Goal: Task Accomplishment & Management: Use online tool/utility

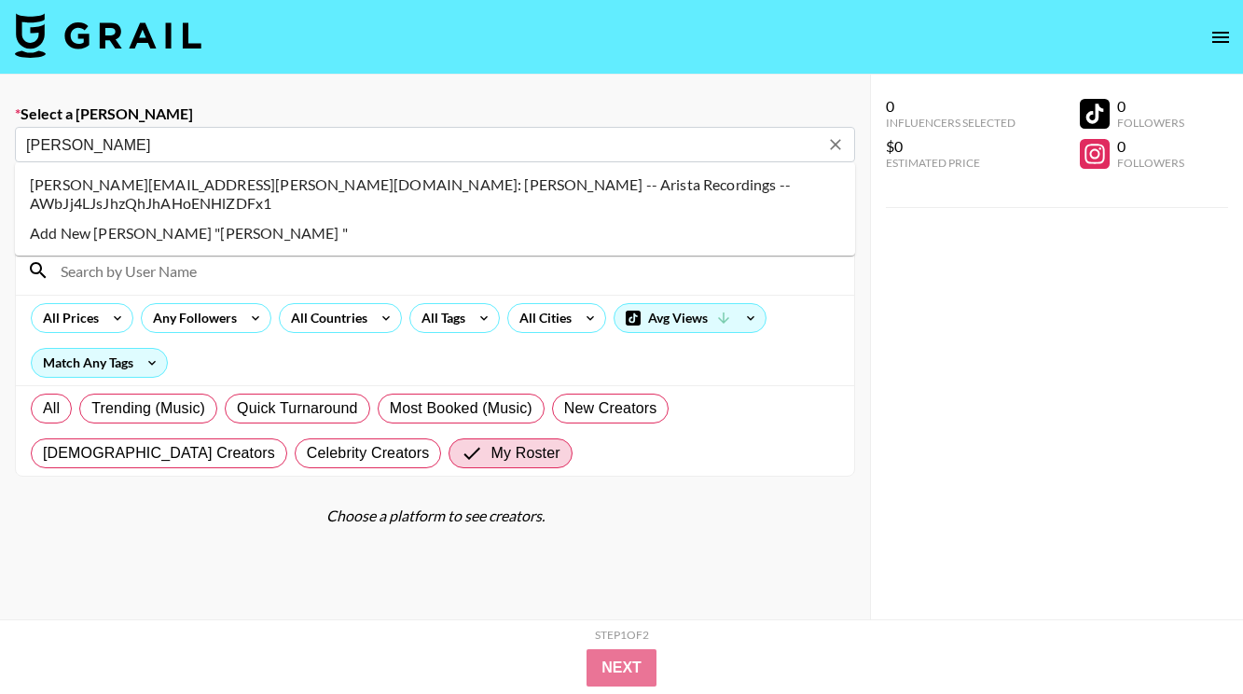
scroll to position [25, 0]
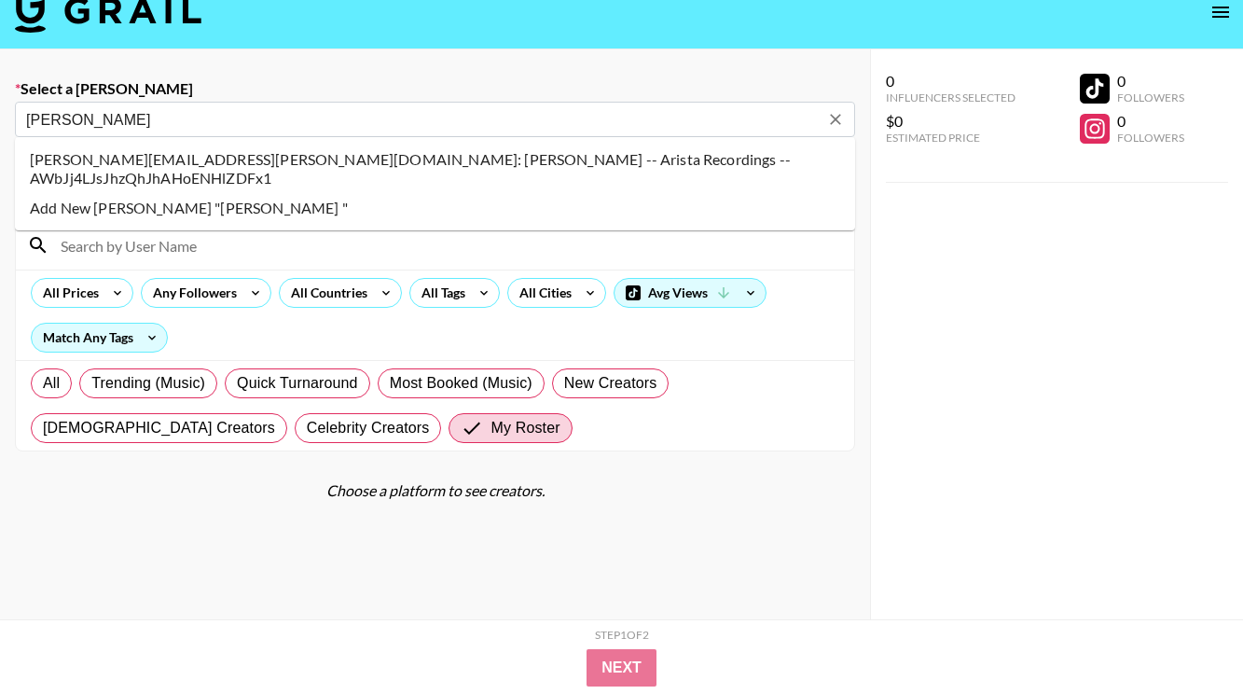
click at [199, 157] on li "[PERSON_NAME][EMAIL_ADDRESS][PERSON_NAME][DOMAIN_NAME]: [PERSON_NAME] -- Arista…" at bounding box center [435, 168] width 840 height 48
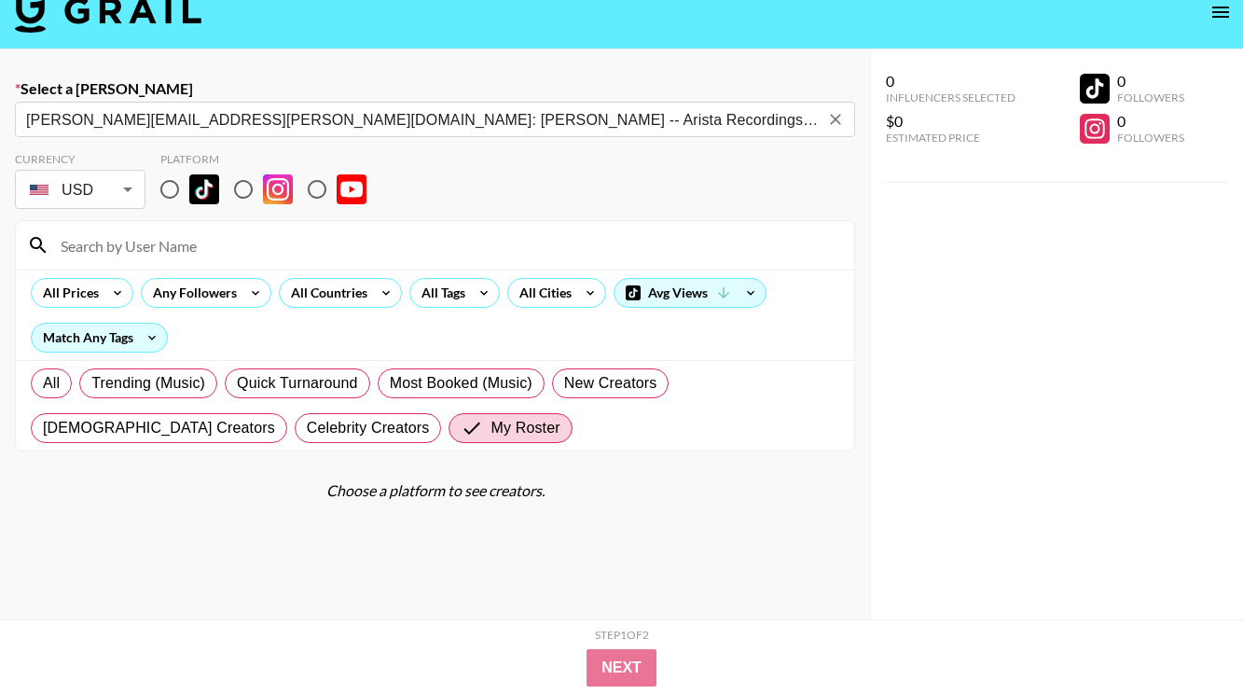
type input "[PERSON_NAME][EMAIL_ADDRESS][PERSON_NAME][DOMAIN_NAME]: [PERSON_NAME] -- Arista…"
click at [174, 187] on input "radio" at bounding box center [169, 189] width 39 height 39
radio input "true"
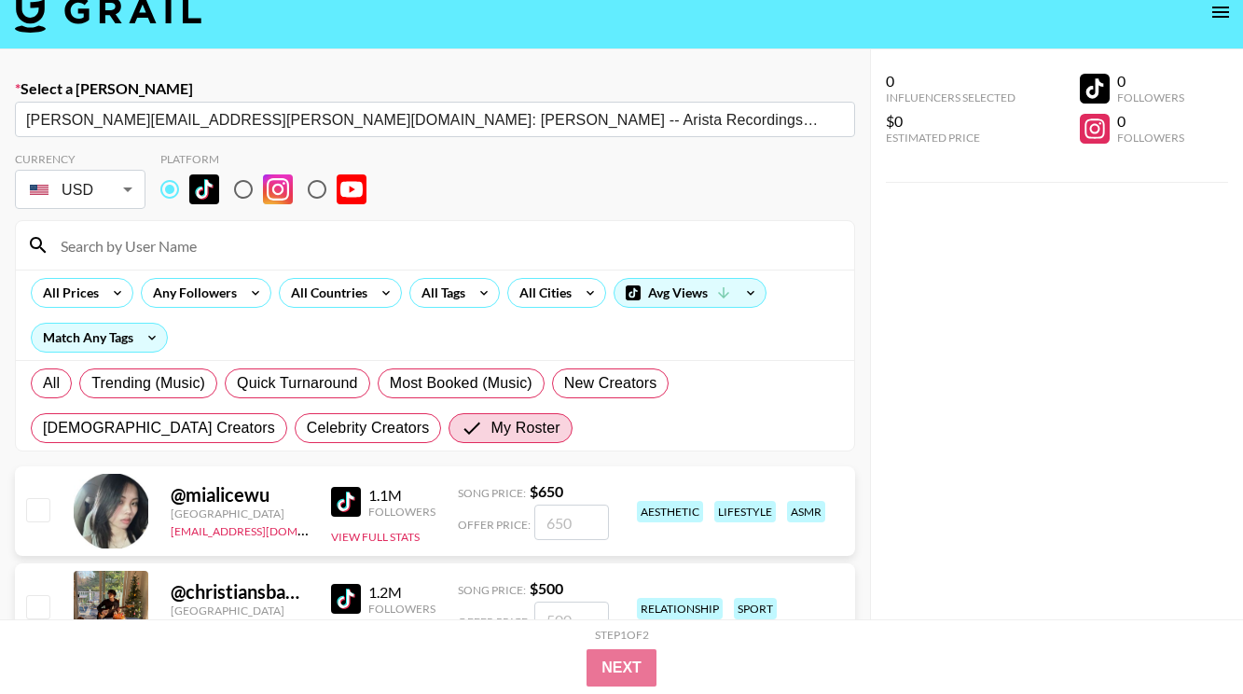
click at [156, 237] on input at bounding box center [445, 245] width 793 height 30
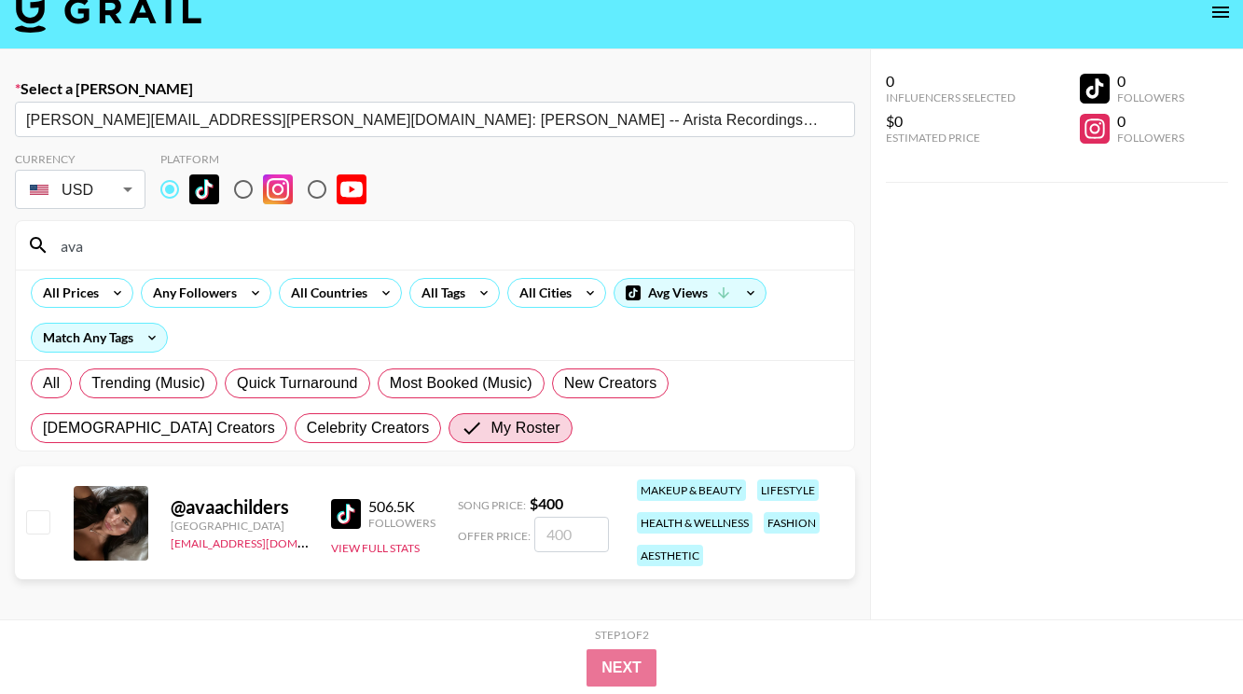
type input "ava"
click at [45, 512] on input "checkbox" at bounding box center [37, 521] width 22 height 22
checkbox input "true"
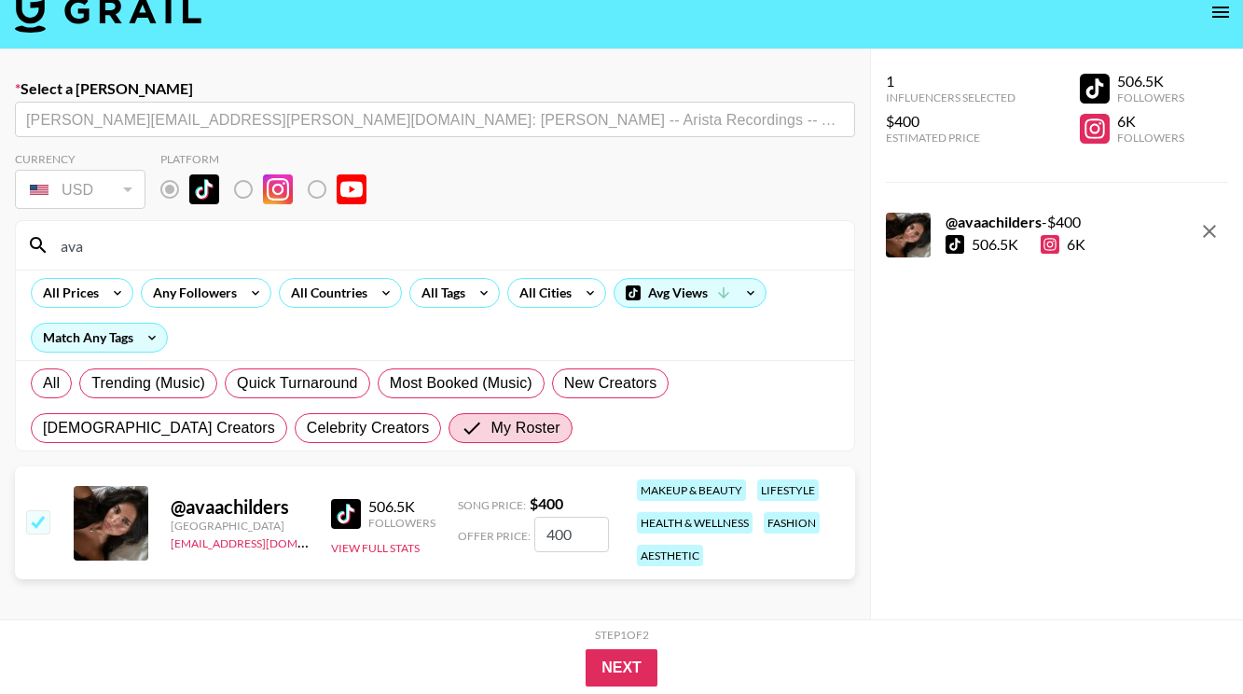
drag, startPoint x: 581, startPoint y: 528, endPoint x: 555, endPoint y: 527, distance: 26.1
click at [556, 528] on input "400" at bounding box center [571, 533] width 75 height 35
type input "4"
checkbox input "false"
checkbox input "true"
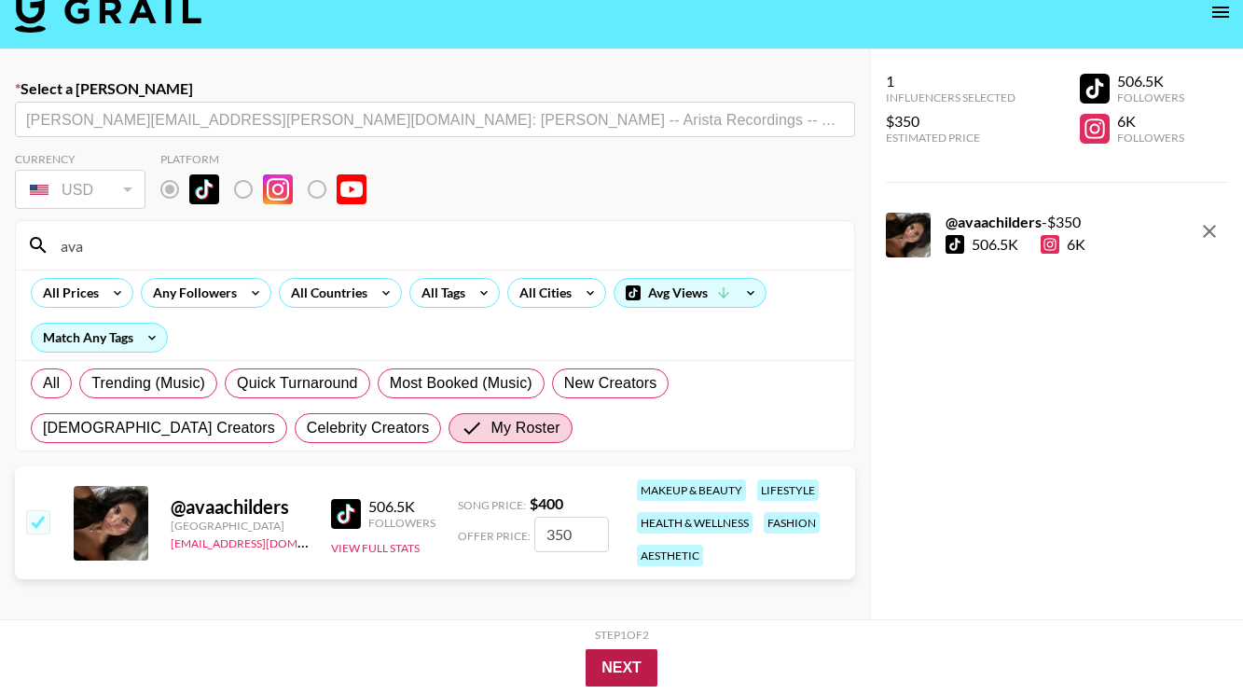
type input "350"
click at [618, 667] on button "Next" at bounding box center [621, 667] width 72 height 37
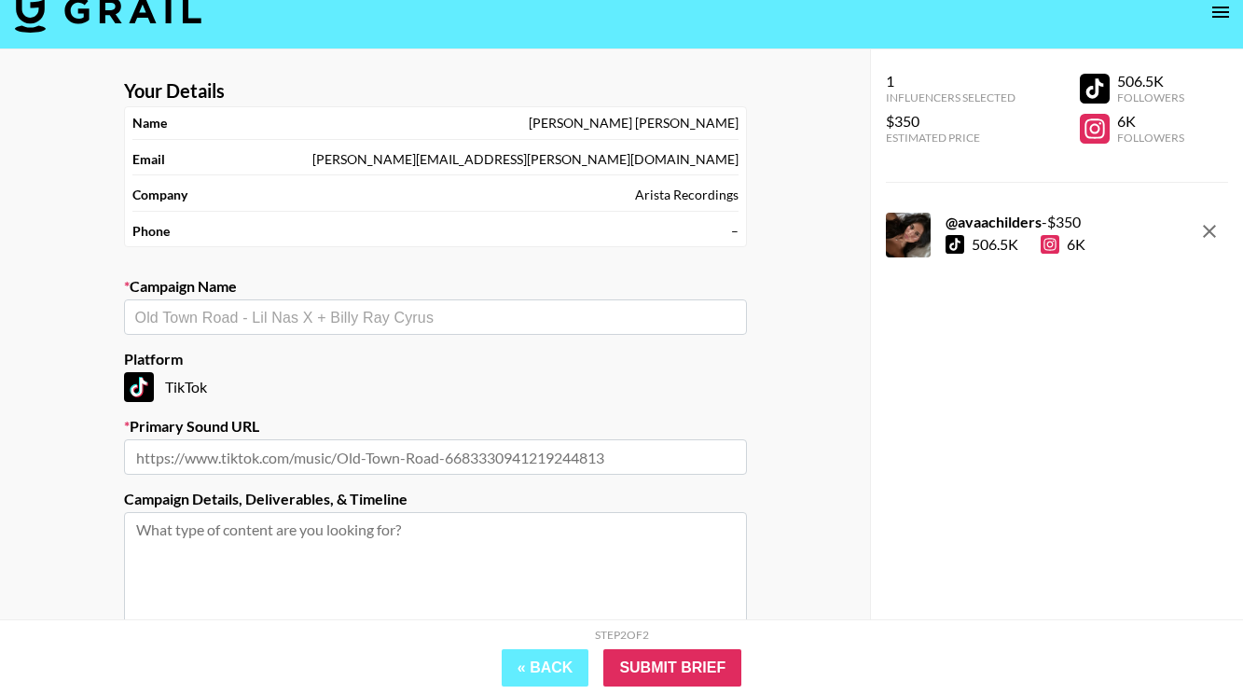
click at [219, 322] on input "text" at bounding box center [435, 317] width 600 height 21
click at [158, 315] on input "[PERSON_NAME]" at bounding box center [422, 317] width 575 height 21
click at [259, 353] on li "Add New Campaign: "[PERSON_NAME]"" at bounding box center [435, 355] width 623 height 30
type input "[PERSON_NAME]"
click at [234, 456] on input "text" at bounding box center [435, 456] width 623 height 35
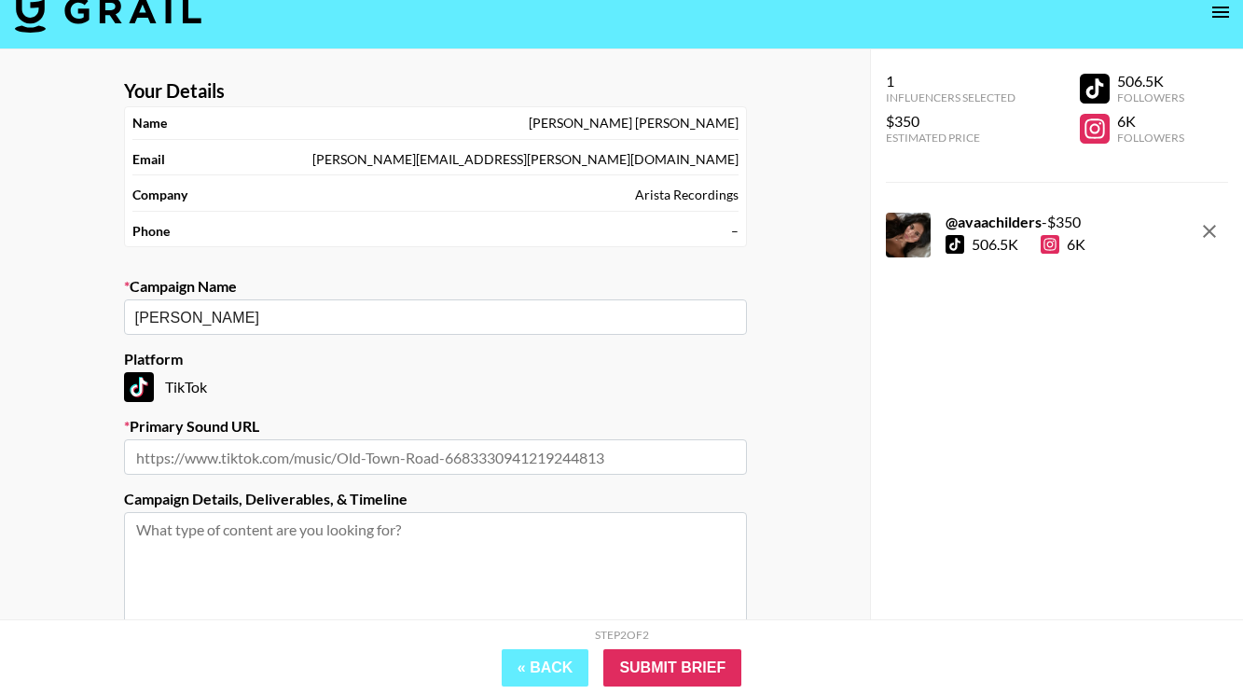
paste input "[URL][DOMAIN_NAME]"
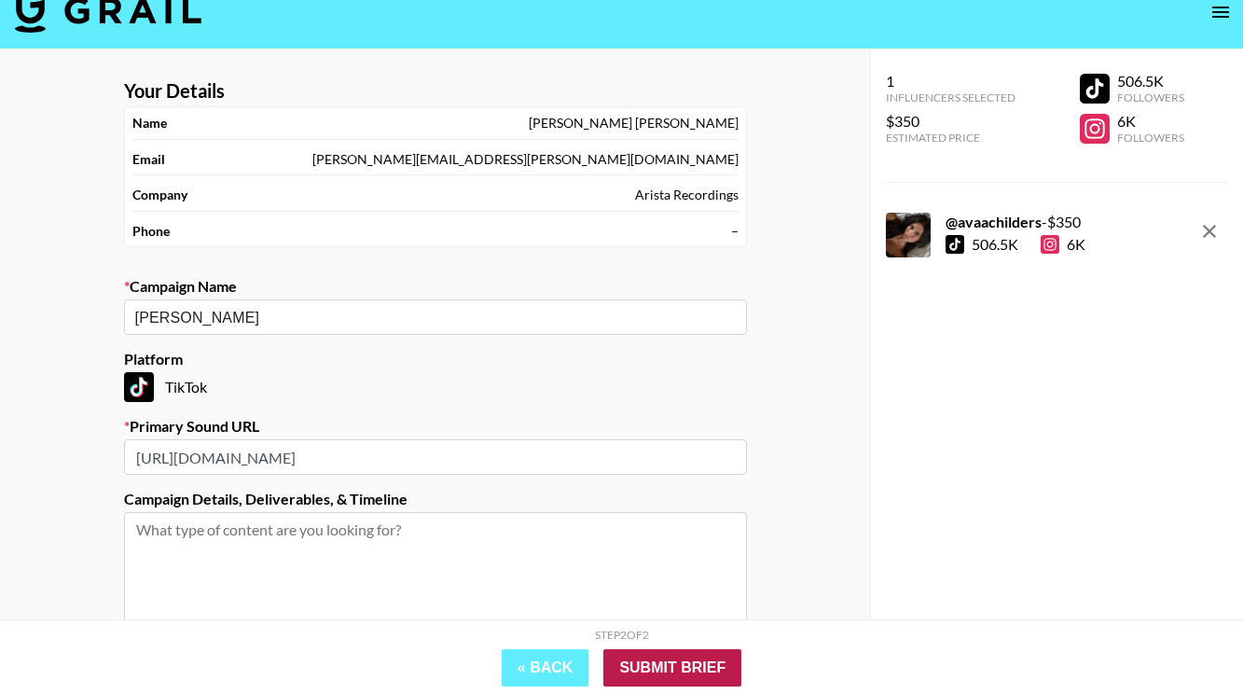
type input "[URL][DOMAIN_NAME]"
click at [692, 663] on input "Submit Brief" at bounding box center [672, 667] width 138 height 37
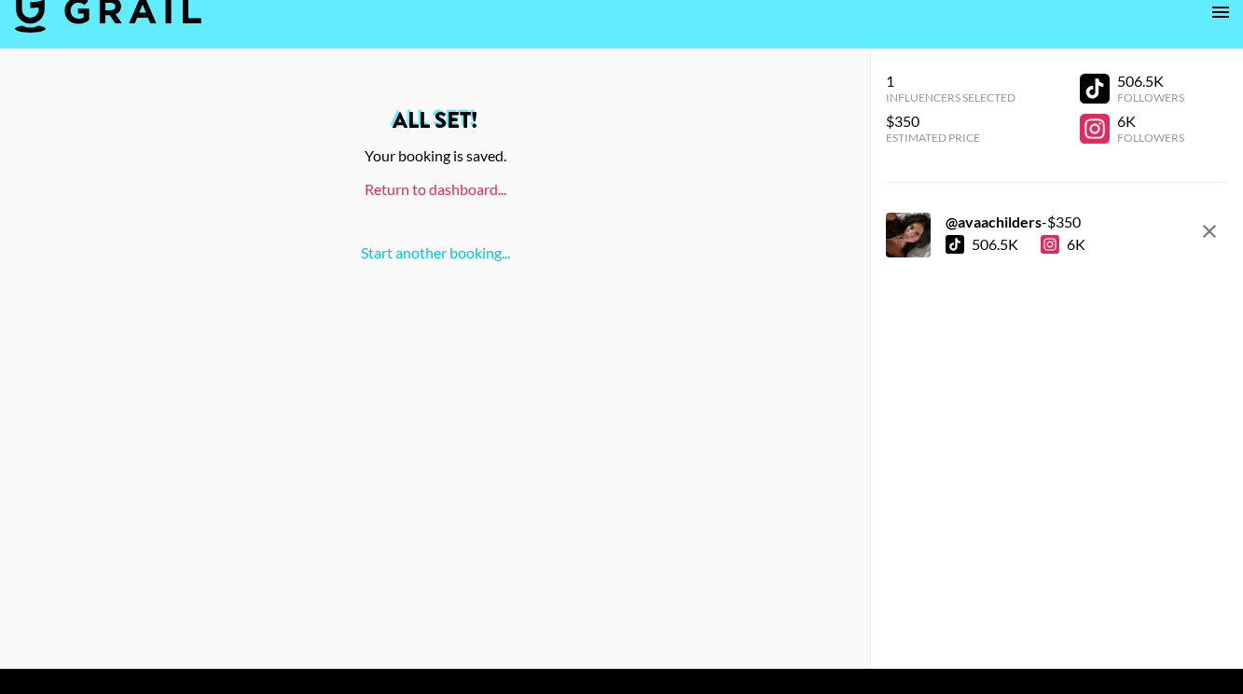
click at [436, 186] on link "Return to dashboard..." at bounding box center [435, 189] width 142 height 18
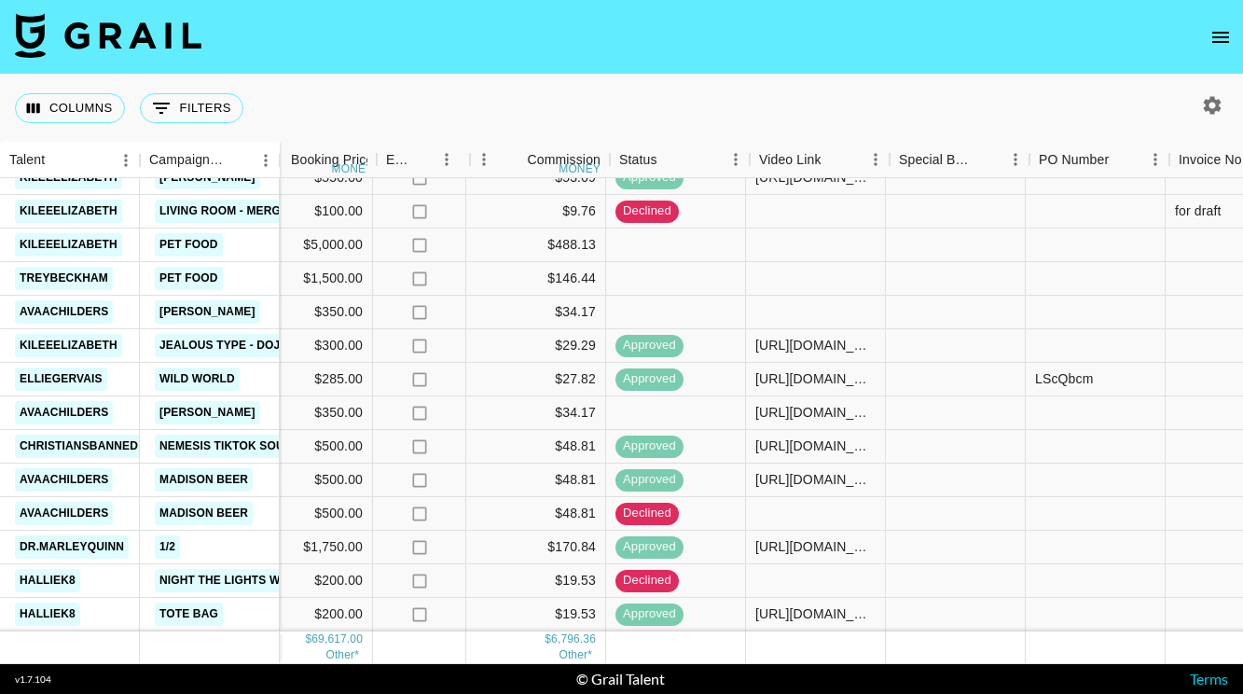
scroll to position [1842, 1012]
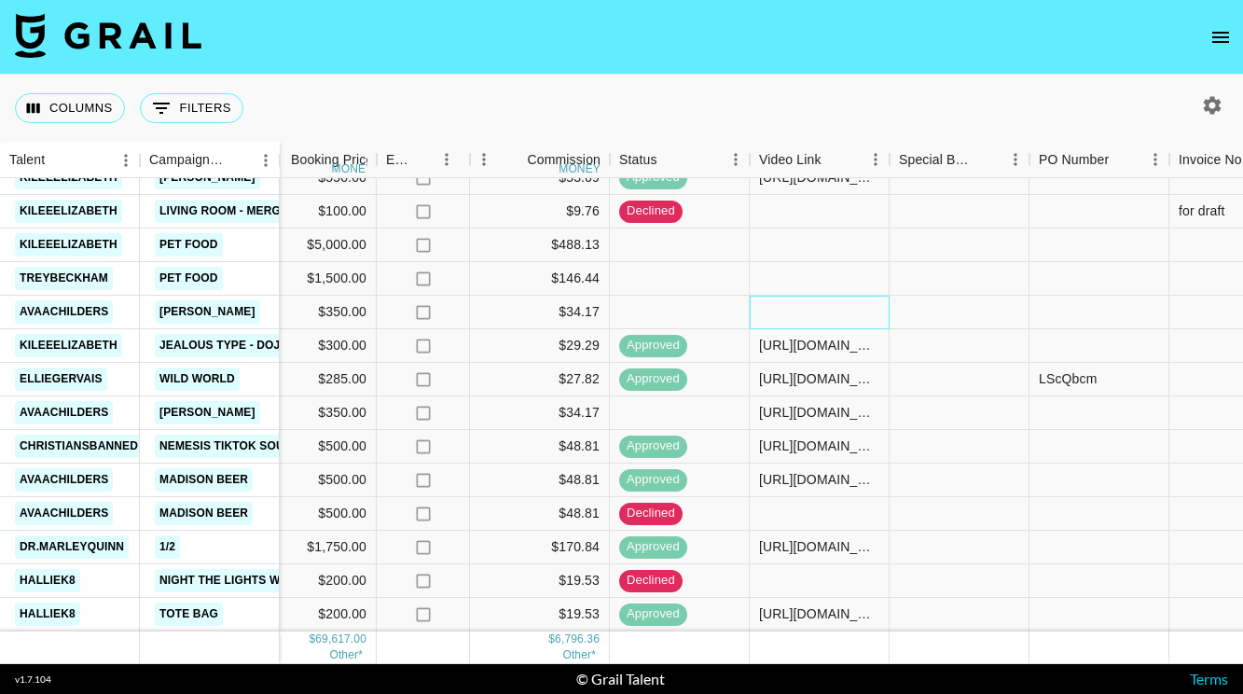
click at [790, 315] on div at bounding box center [819, 312] width 140 height 34
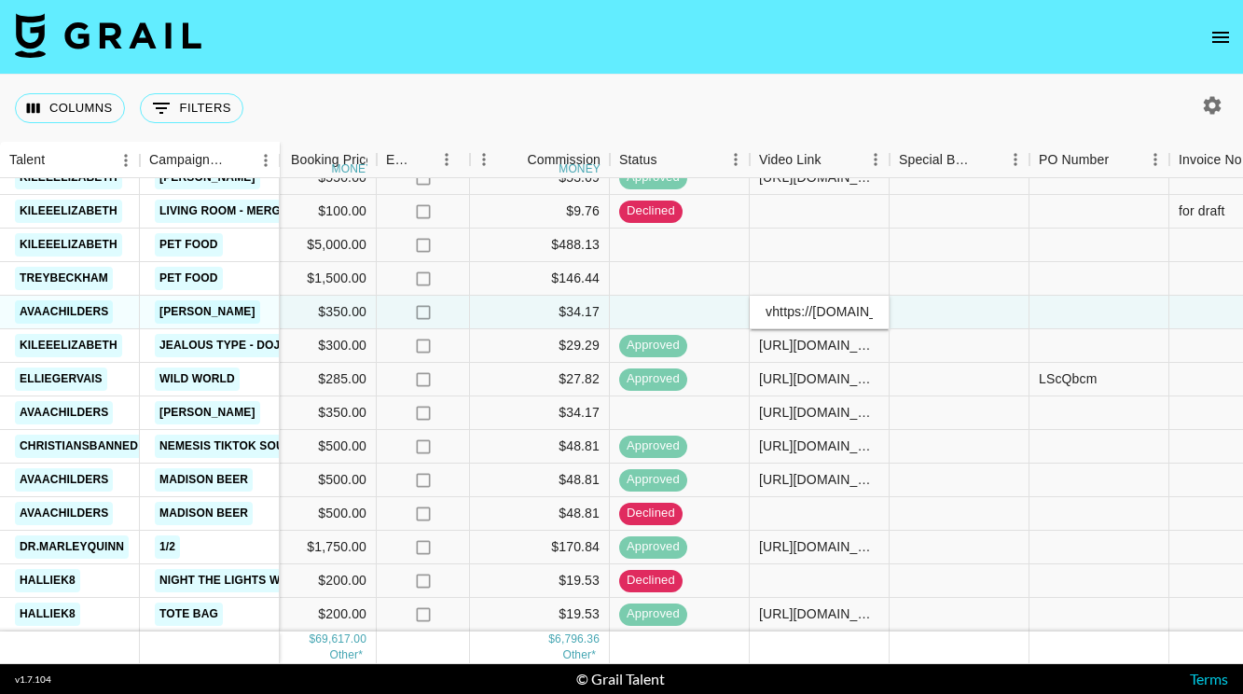
scroll to position [0, 306]
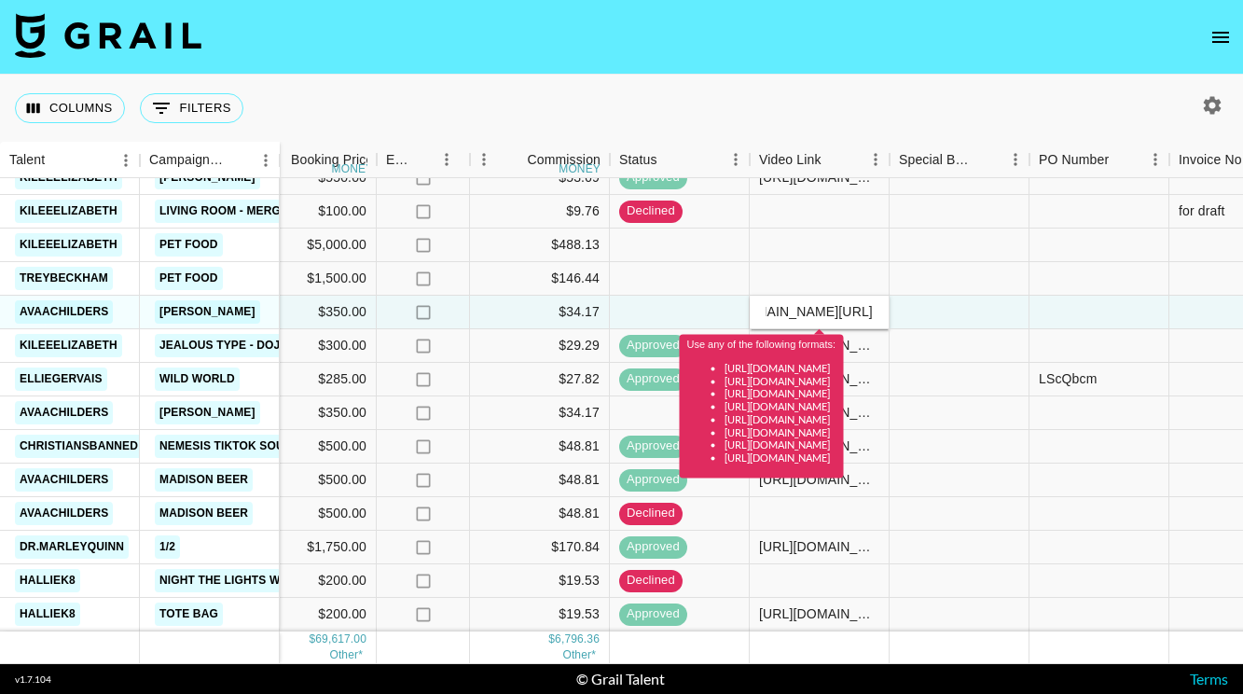
type input "[URL][DOMAIN_NAME]"
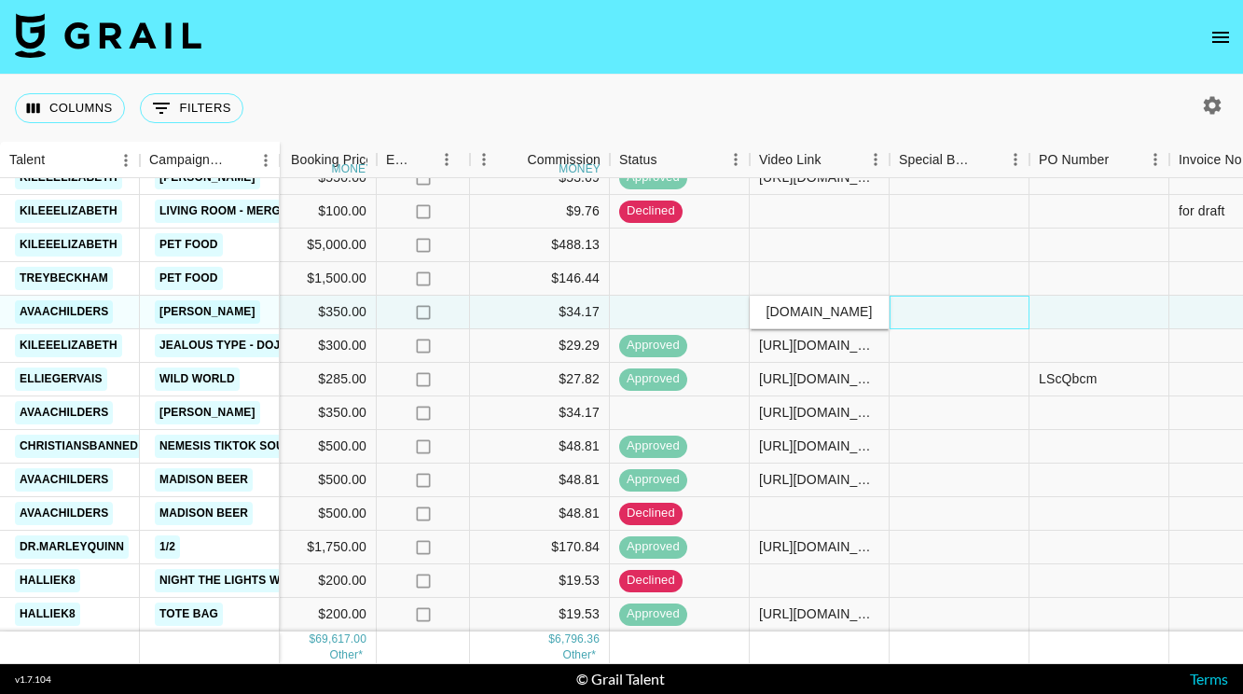
click at [942, 314] on div at bounding box center [959, 312] width 140 height 34
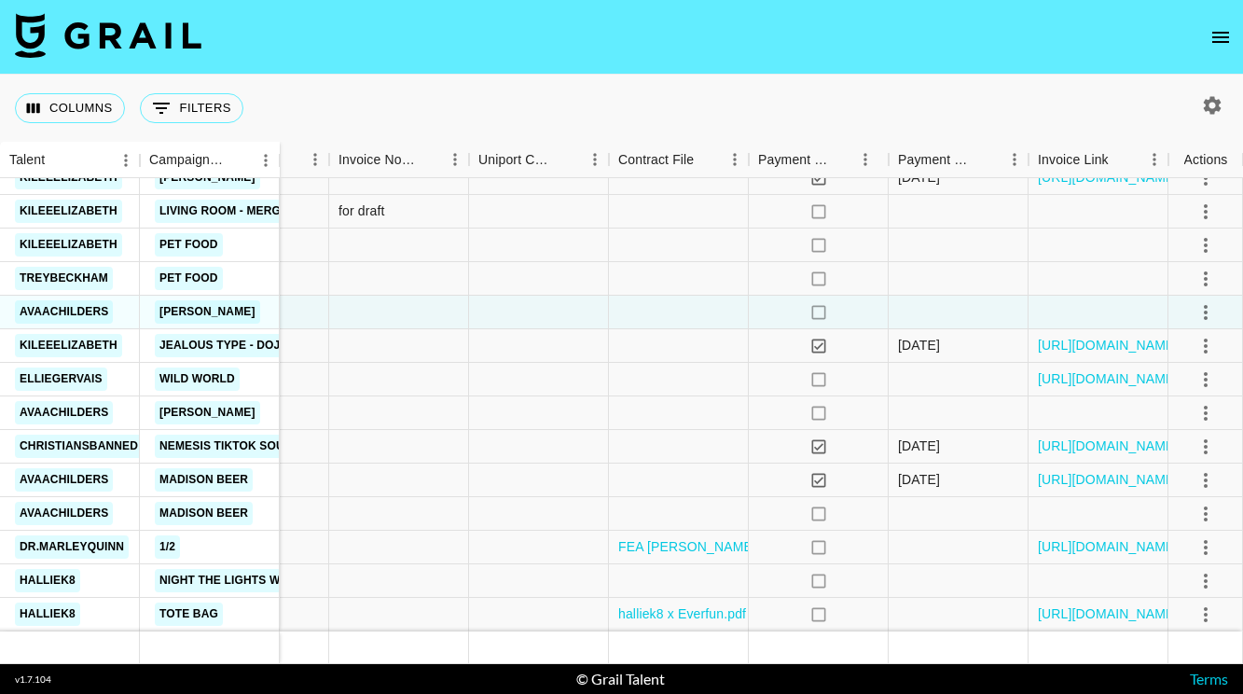
scroll to position [0, 0]
click at [1195, 312] on icon "select merge strategy" at bounding box center [1205, 312] width 22 height 22
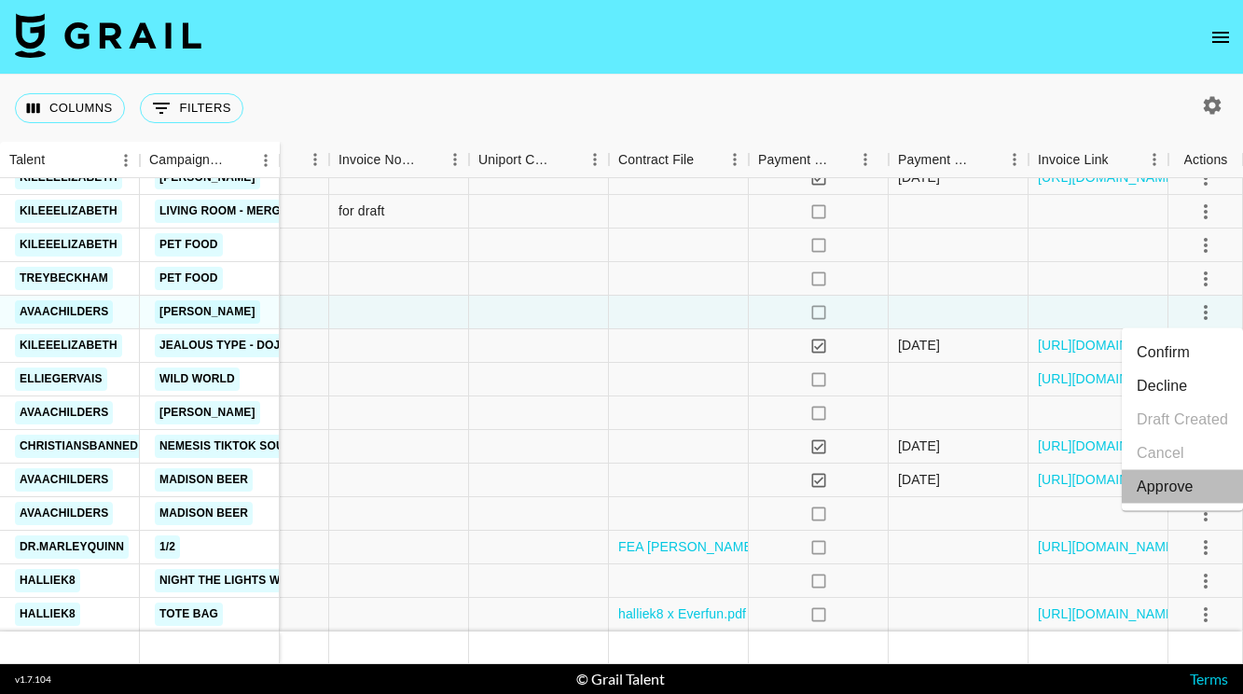
click at [1172, 489] on div "Approve" at bounding box center [1164, 486] width 57 height 22
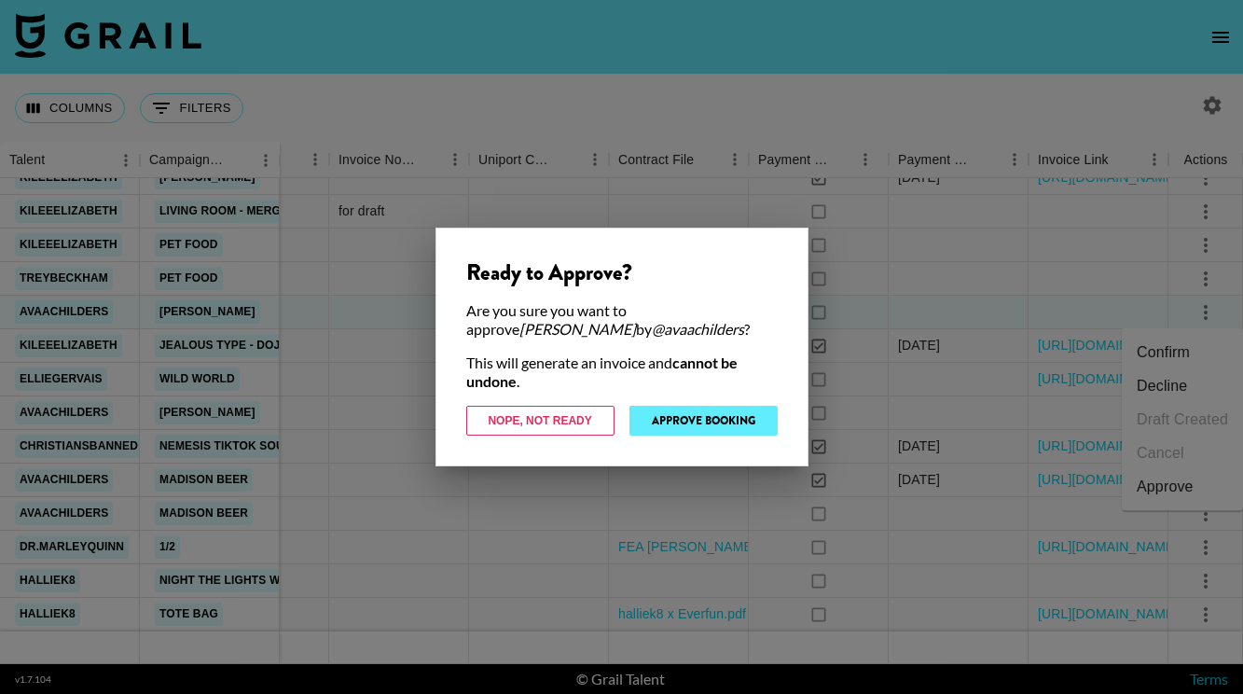
click at [680, 413] on button "Approve Booking" at bounding box center [703, 420] width 148 height 30
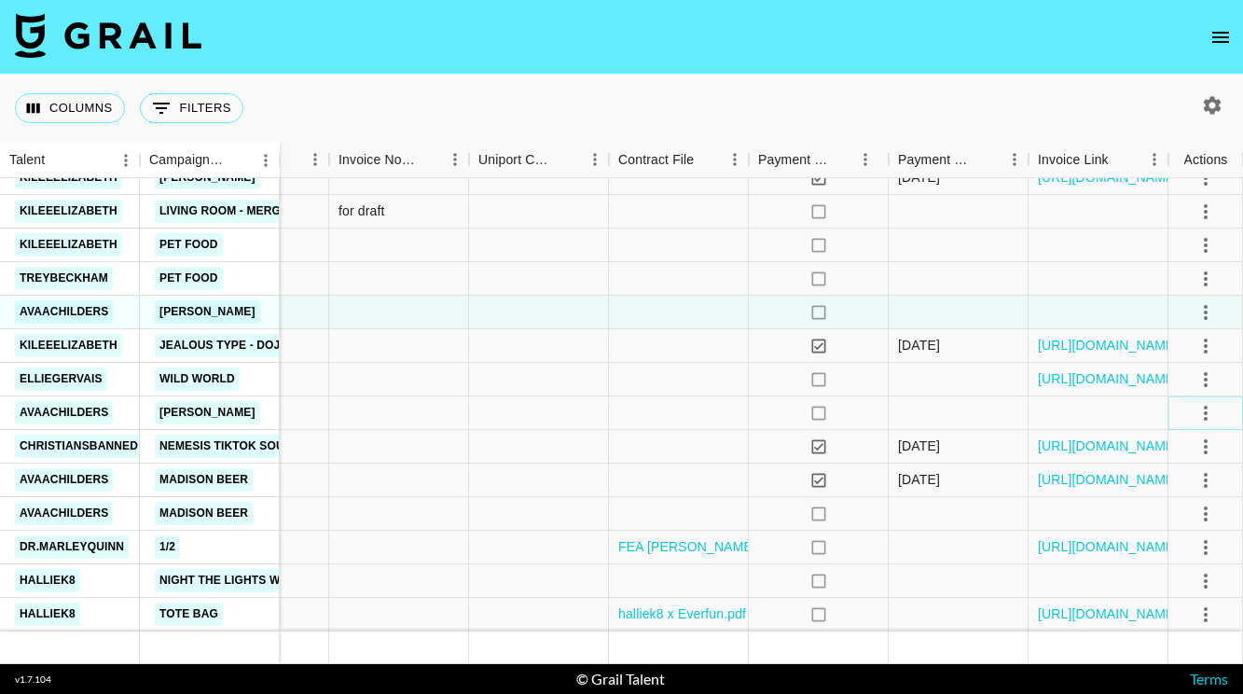
click at [1204, 417] on icon "select merge strategy" at bounding box center [1205, 412] width 4 height 15
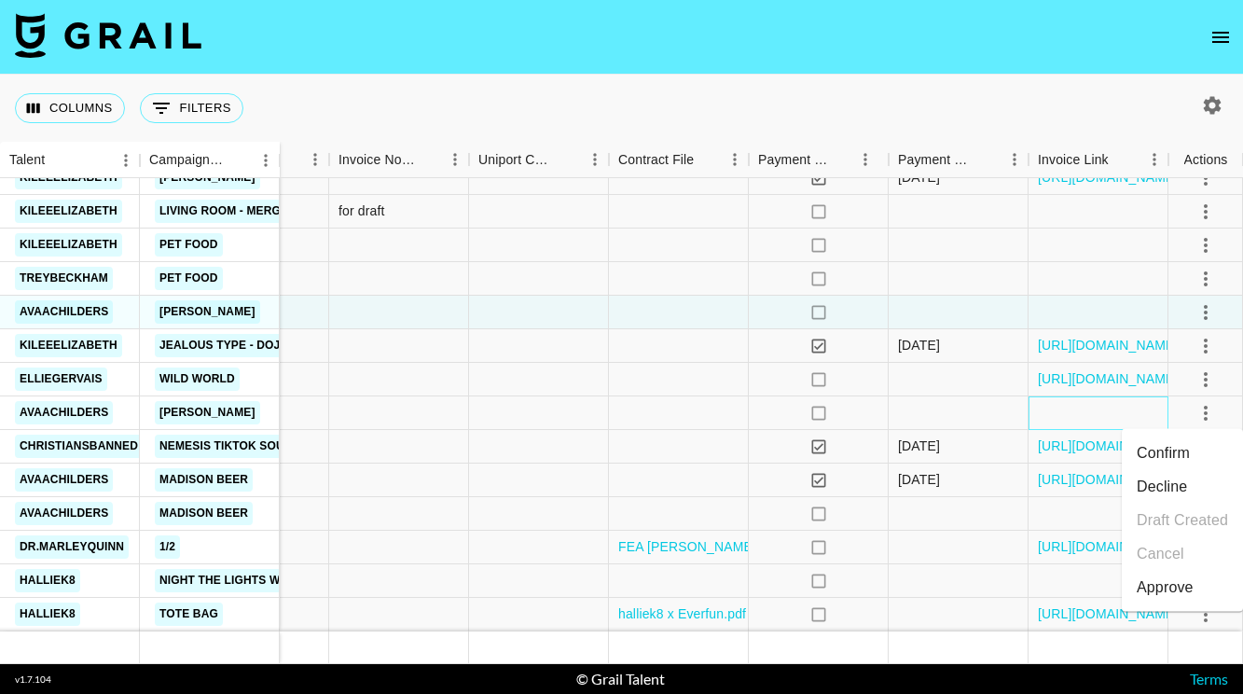
click at [1046, 416] on div at bounding box center [1098, 413] width 140 height 34
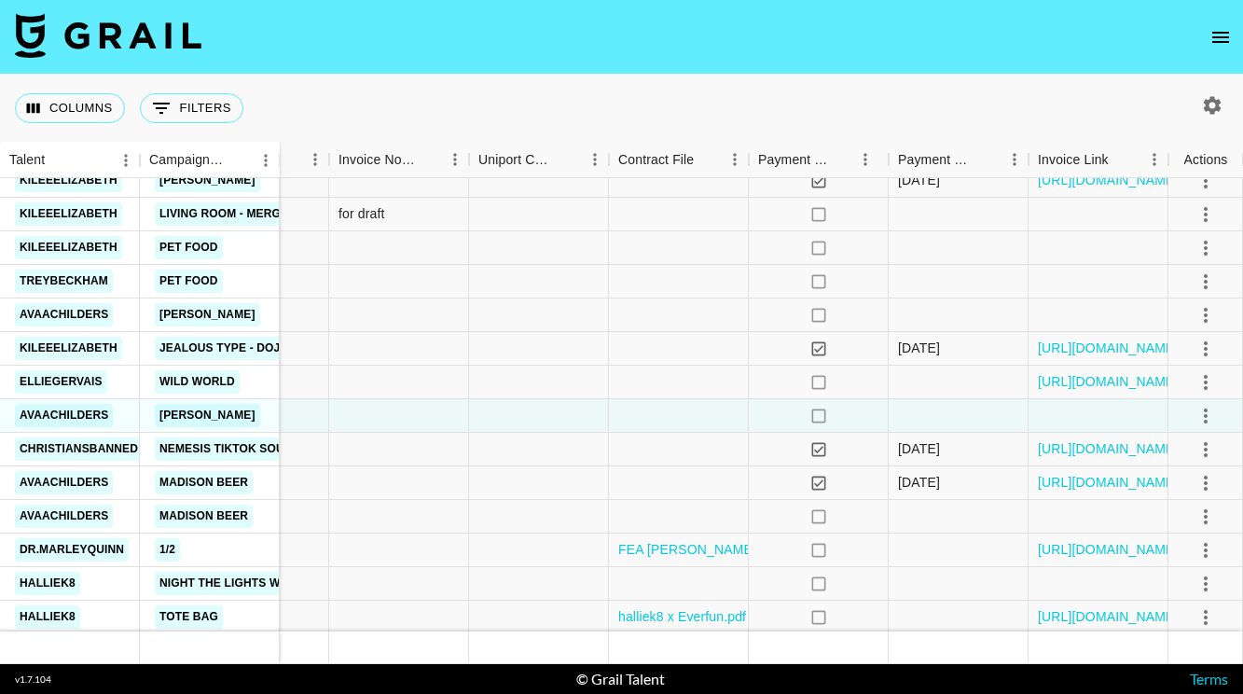
scroll to position [1839, 1852]
click at [1214, 417] on icon "select merge strategy" at bounding box center [1205, 416] width 22 height 22
click at [1178, 491] on li "Decline" at bounding box center [1181, 490] width 121 height 34
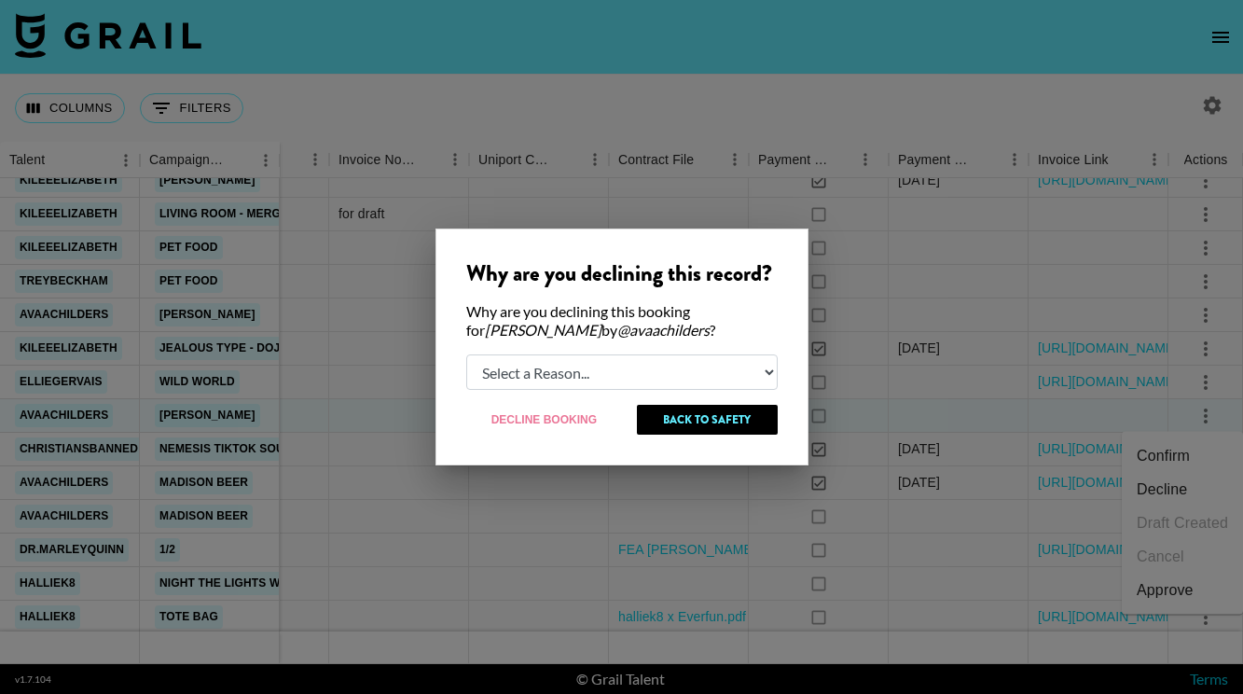
select select "relog"
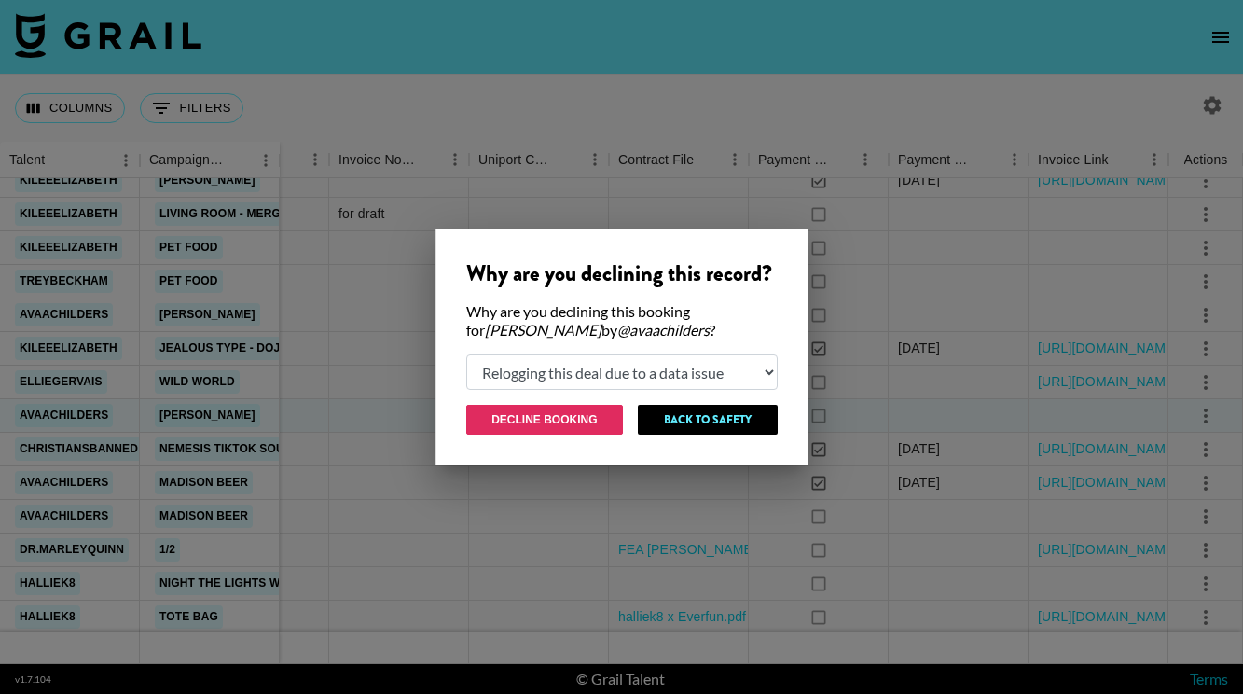
click at [526, 426] on button "Decline Booking" at bounding box center [545, 420] width 158 height 30
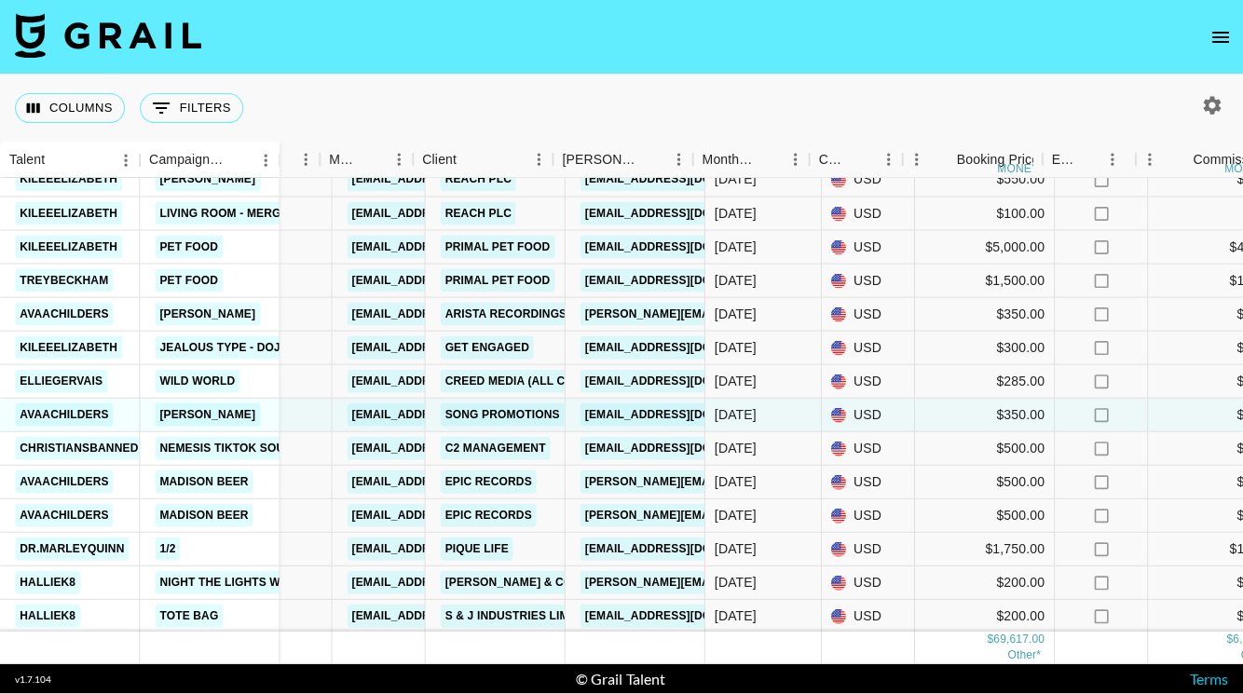
scroll to position [1840, 332]
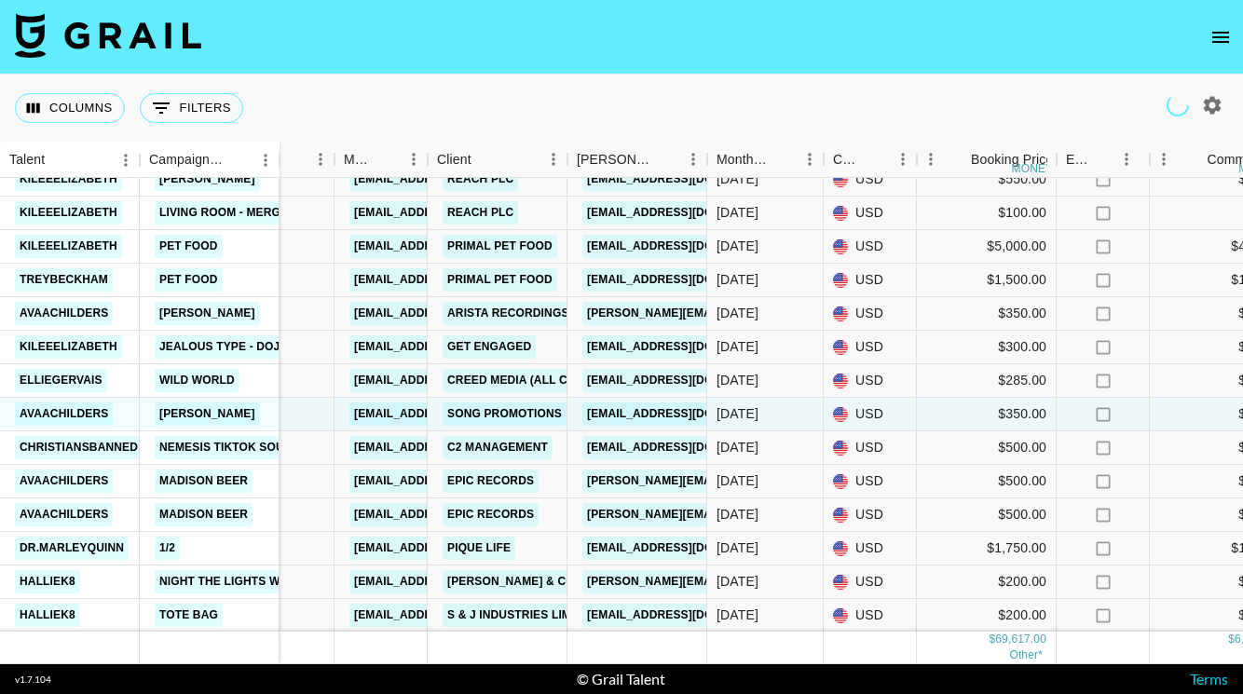
click at [1210, 26] on icon "open drawer" at bounding box center [1221, 37] width 22 height 22
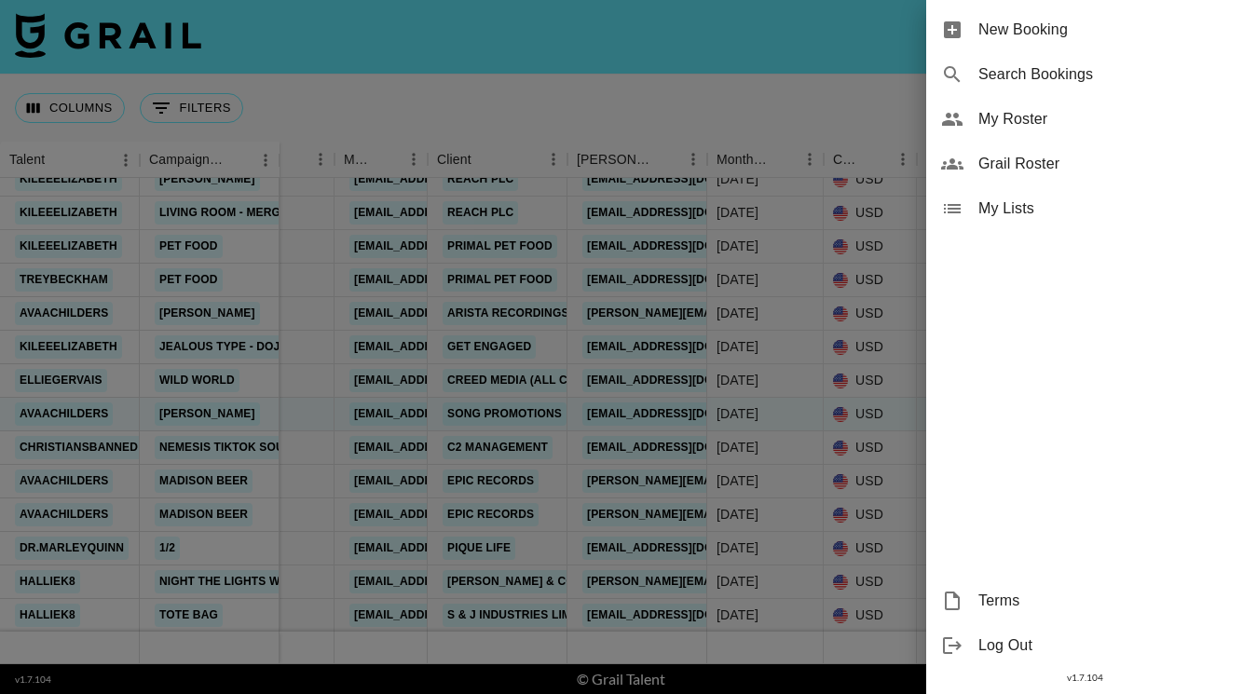
click at [1017, 116] on span "My Roster" at bounding box center [1104, 119] width 250 height 22
